Goal: Task Accomplishment & Management: Complete application form

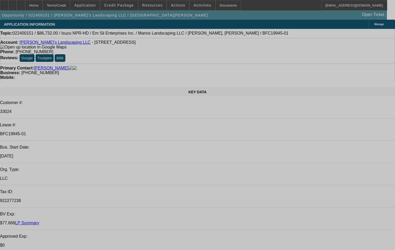
select select "0"
select select "2"
select select "0.1"
select select "0"
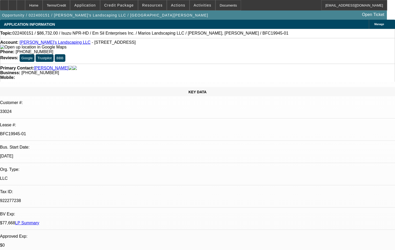
select select "0"
select select "0.1"
select select "0"
select select "2"
select select "0.1"
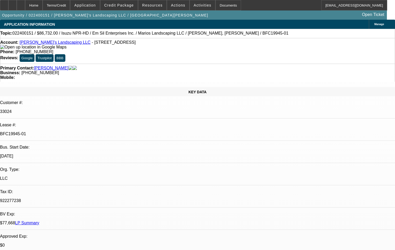
select select "0"
select select "2"
select select "0.1"
select select "1"
select select "2"
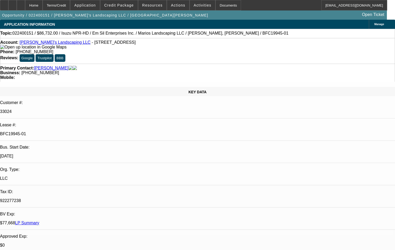
select select "4"
select select "1"
select select "2"
select select "4"
select select "1"
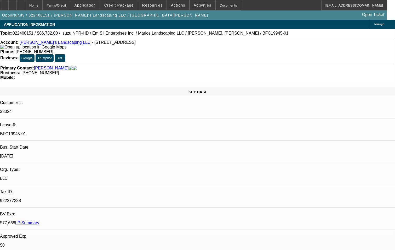
select select "2"
select select "4"
select select "1"
select select "2"
select select "4"
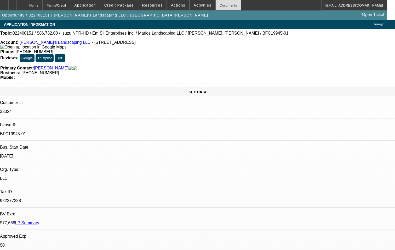
click at [227, 6] on div "Documents" at bounding box center [229, 5] width 26 height 10
